Goal: Information Seeking & Learning: Learn about a topic

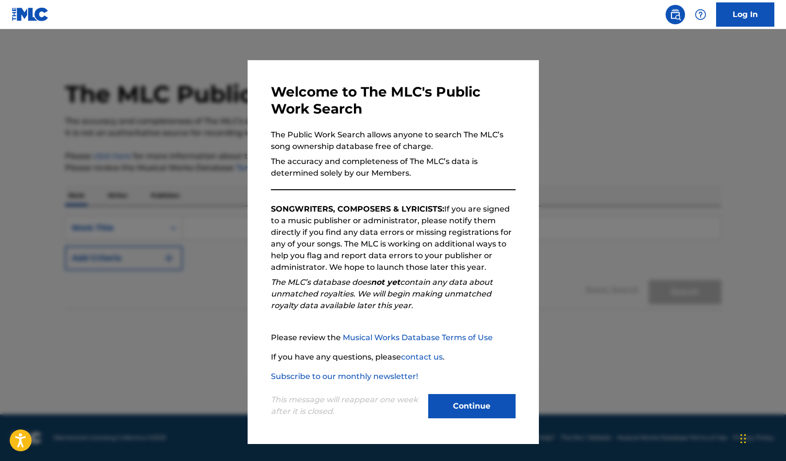
click at [468, 403] on button "Continue" at bounding box center [471, 406] width 87 height 24
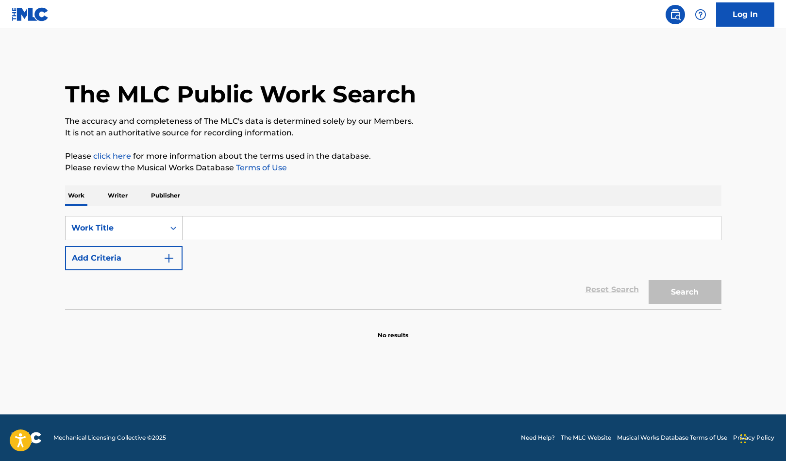
click at [313, 227] on input "Search Form" at bounding box center [452, 228] width 538 height 23
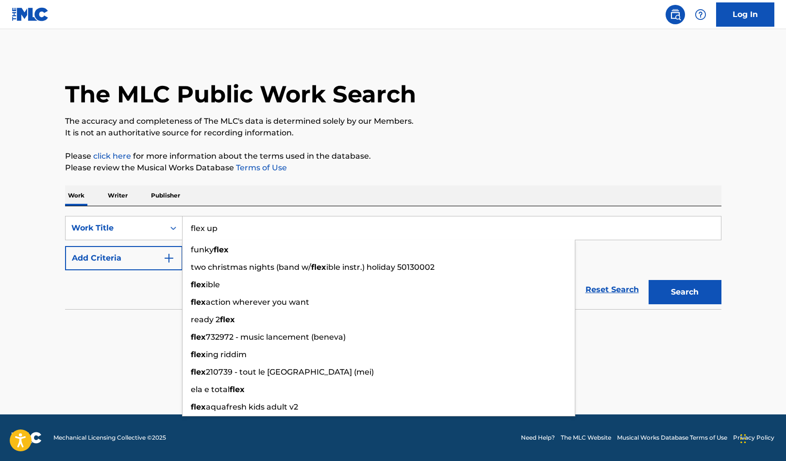
type input "flex up"
click at [649, 280] on button "Search" at bounding box center [685, 292] width 73 height 24
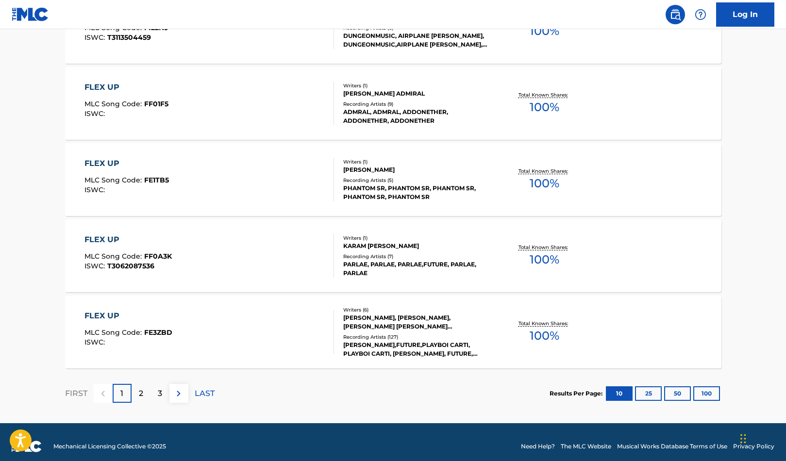
scroll to position [727, 0]
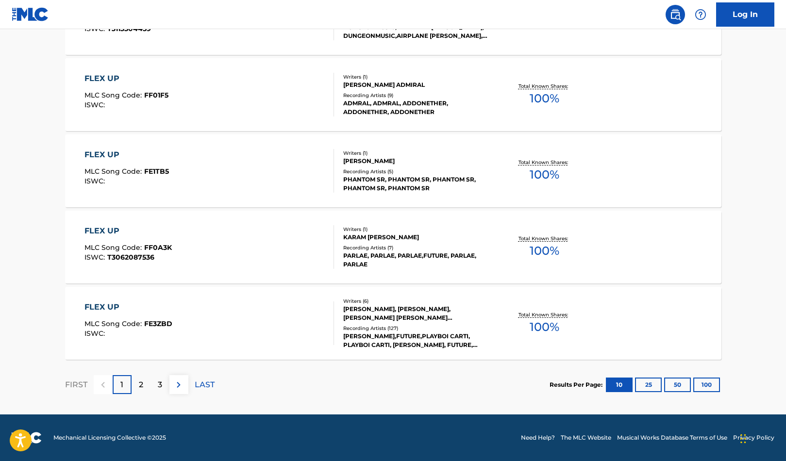
click at [105, 306] on div "FLEX UP" at bounding box center [128, 307] width 88 height 12
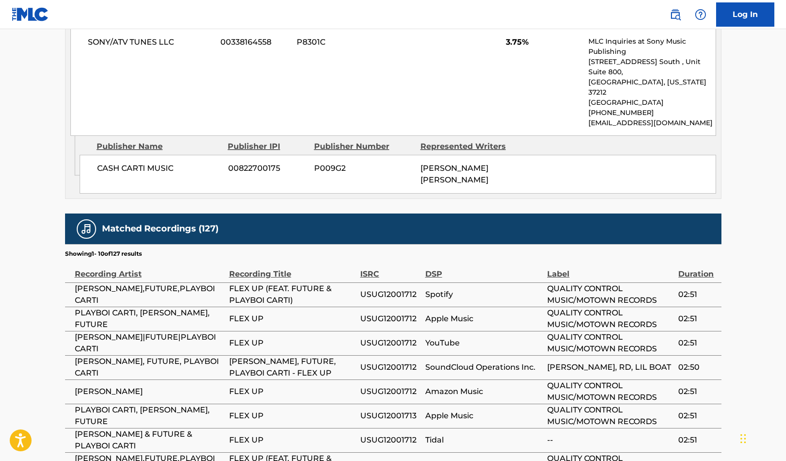
scroll to position [1900, 0]
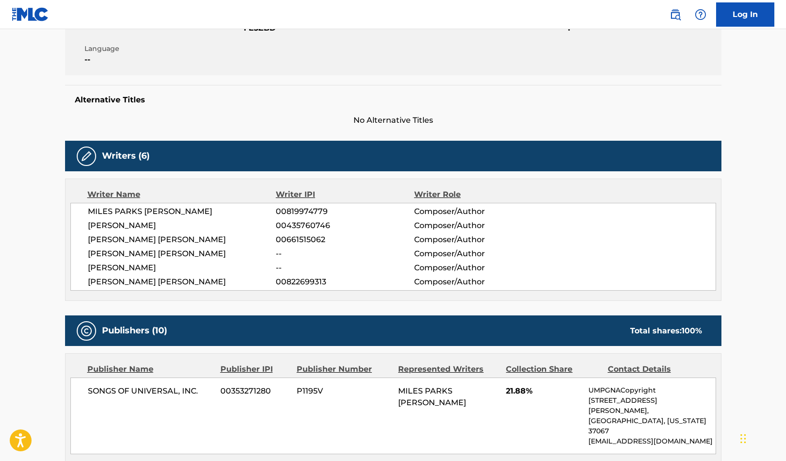
scroll to position [55, 0]
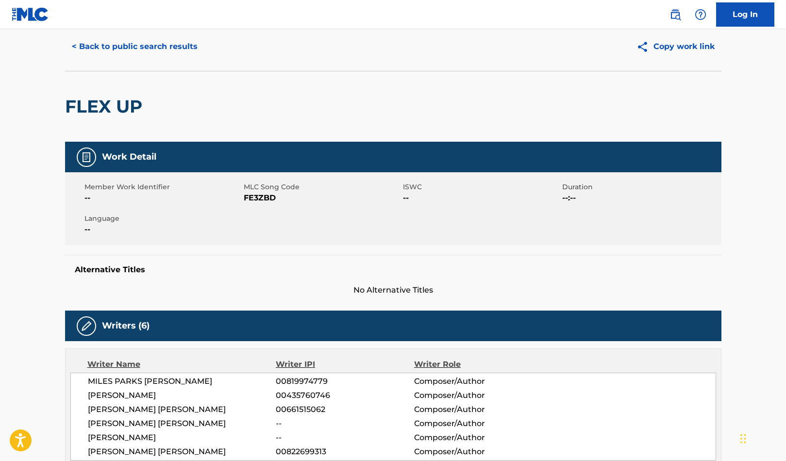
scroll to position [0, 0]
